Goal: Navigation & Orientation: Find specific page/section

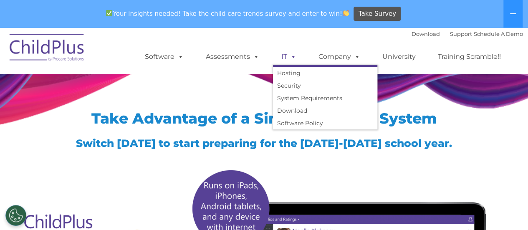
click at [288, 56] on span at bounding box center [291, 57] width 9 height 8
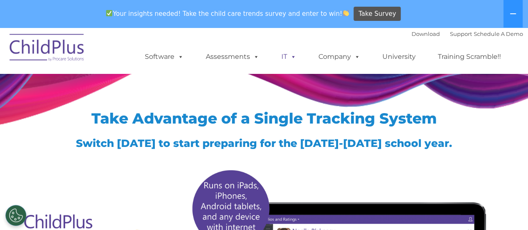
click at [288, 56] on span at bounding box center [291, 57] width 9 height 8
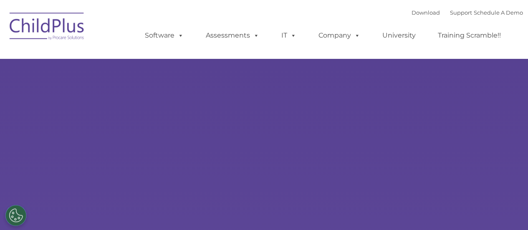
type input ""
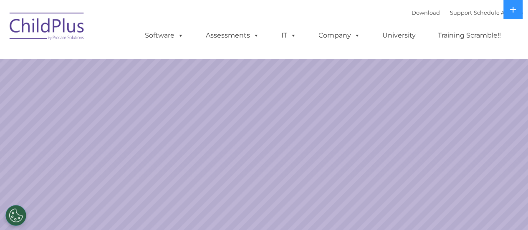
select select "MEDIUM"
